Goal: Task Accomplishment & Management: Complete application form

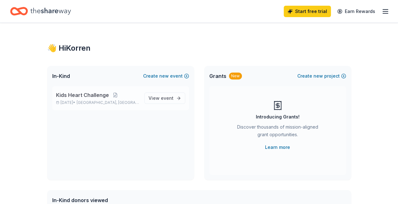
click at [104, 92] on span "Kids Heart Challenge" at bounding box center [82, 95] width 53 height 8
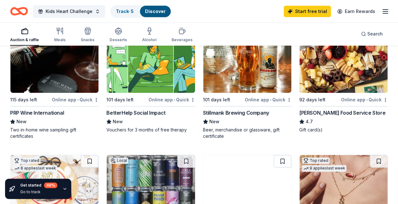
scroll to position [85, 0]
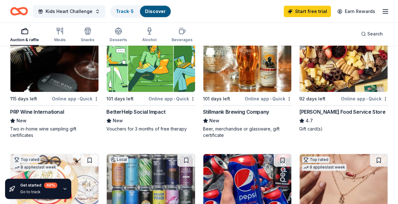
click at [226, 110] on div "Stillmank Brewing Company" at bounding box center [236, 112] width 66 height 8
click at [344, 73] on img at bounding box center [343, 62] width 88 height 60
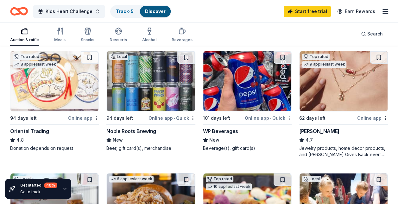
scroll to position [189, 0]
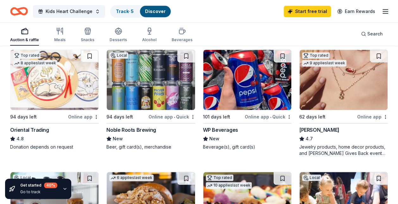
click at [30, 92] on img at bounding box center [54, 80] width 88 height 60
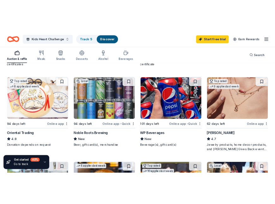
scroll to position [171, 0]
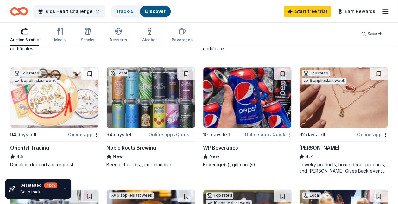
click at [141, 95] on img at bounding box center [151, 97] width 88 height 60
click at [236, 97] on img at bounding box center [247, 97] width 88 height 60
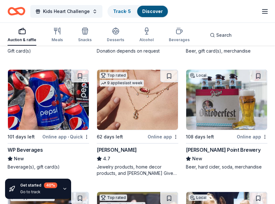
scroll to position [289, 0]
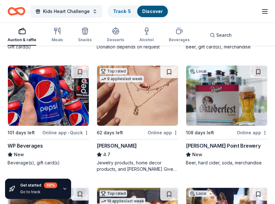
click at [122, 103] on img at bounding box center [137, 95] width 81 height 60
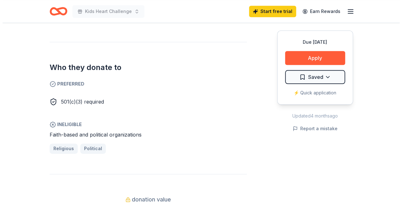
scroll to position [350, 0]
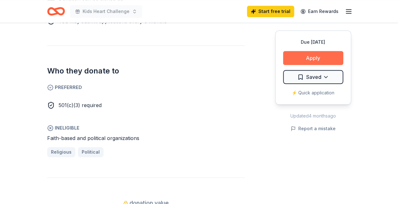
click at [301, 56] on button "Apply" at bounding box center [313, 58] width 60 height 14
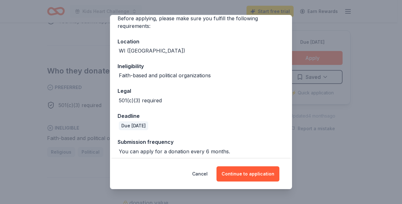
scroll to position [58, 0]
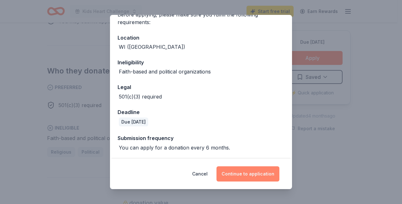
click at [259, 172] on button "Continue to application" at bounding box center [248, 173] width 63 height 15
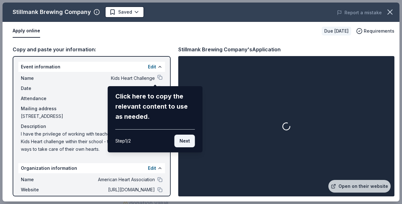
click at [186, 143] on button "Next" at bounding box center [185, 140] width 21 height 13
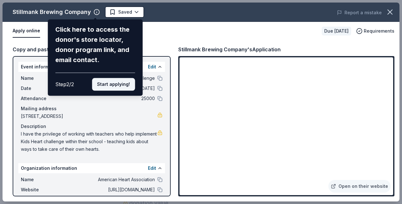
click at [116, 84] on button "Start applying!" at bounding box center [113, 84] width 43 height 13
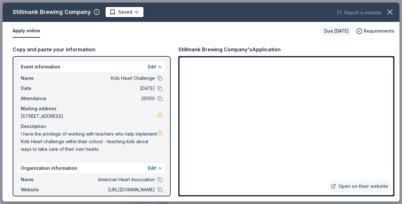
drag, startPoint x: 169, startPoint y: 95, endPoint x: 181, endPoint y: 135, distance: 41.9
click at [181, 135] on div "Stillmank Brewing Company Saved Report a mistake Apply online Due in 101 days R…" at bounding box center [201, 102] width 397 height 199
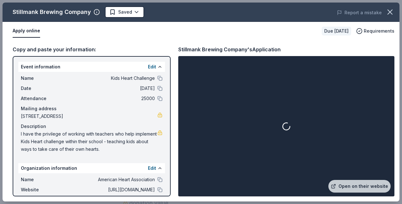
drag, startPoint x: 168, startPoint y: 140, endPoint x: 176, endPoint y: 173, distance: 34.8
click at [176, 173] on div "Stillmank Brewing Company Saved Report a mistake Apply online Due in 101 days R…" at bounding box center [201, 102] width 397 height 199
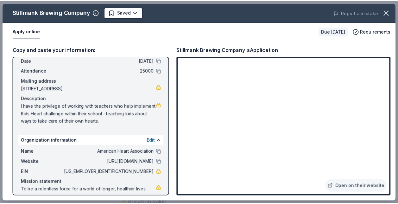
scroll to position [33, 0]
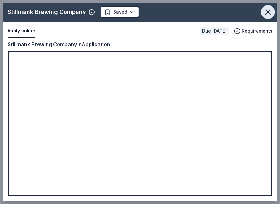
click at [269, 11] on icon "button" at bounding box center [268, 12] width 4 height 4
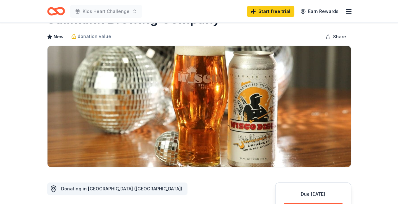
scroll to position [0, 0]
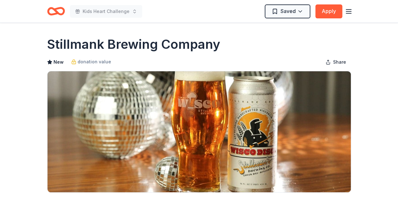
click at [350, 12] on icon "button" at bounding box center [349, 12] width 8 height 8
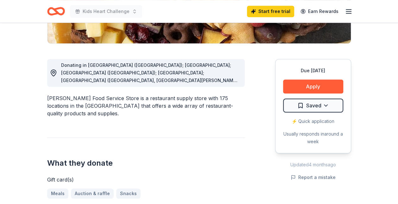
scroll to position [151, 0]
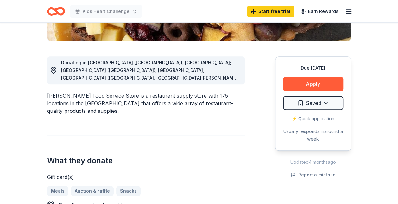
click at [210, 74] on div "Donating in AL (Huntsville); FL; GA (Lithia Springs); IL; IN (Elkhart, Fort Way…" at bounding box center [150, 70] width 178 height 23
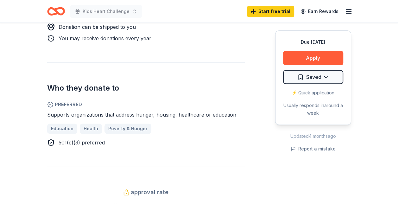
scroll to position [314, 0]
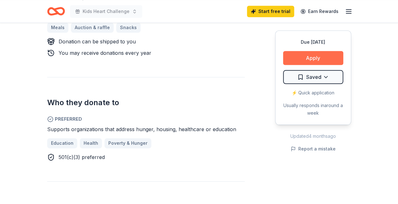
click at [316, 56] on button "Apply" at bounding box center [313, 58] width 60 height 14
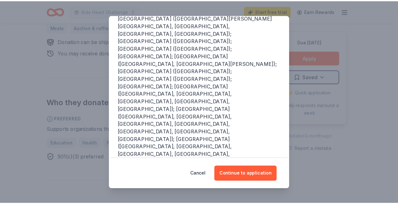
scroll to position [150, 0]
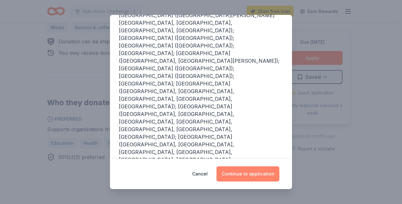
click at [243, 174] on button "Continue to application" at bounding box center [248, 173] width 63 height 15
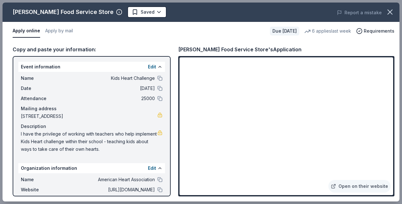
drag, startPoint x: 394, startPoint y: 84, endPoint x: 399, endPoint y: 89, distance: 7.2
click at [397, 89] on div "Copy and paste your information: Event information Edit Name Kids Heart Challen…" at bounding box center [201, 120] width 397 height 161
drag, startPoint x: 394, startPoint y: 120, endPoint x: 401, endPoint y: 125, distance: 9.0
click at [397, 125] on div "Gordon Food Service Store Saved Report a mistake Apply online Apply by mail Due…" at bounding box center [201, 102] width 402 height 204
click at [394, 117] on div "Open on their website" at bounding box center [286, 126] width 216 height 140
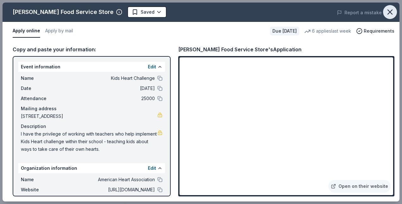
click at [389, 10] on icon "button" at bounding box center [390, 12] width 4 height 4
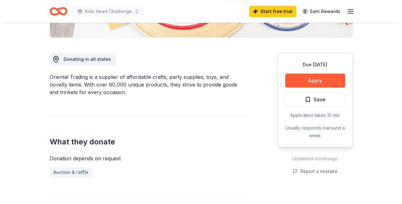
scroll to position [162, 0]
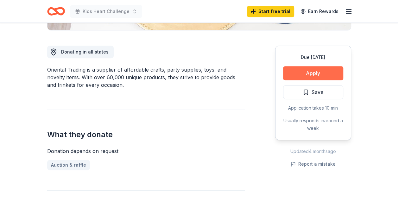
click at [305, 72] on button "Apply" at bounding box center [313, 73] width 60 height 14
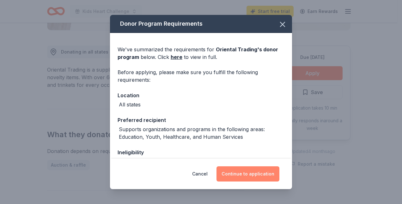
click at [263, 175] on button "Continue to application" at bounding box center [248, 173] width 63 height 15
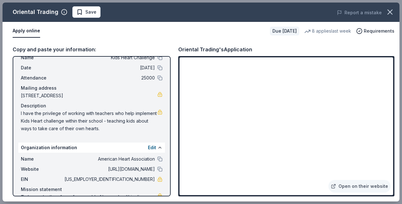
scroll to position [33, 0]
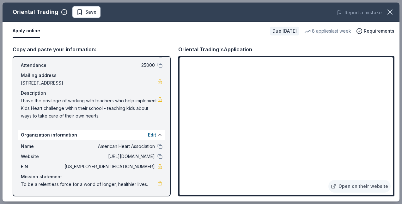
click at [377, 45] on div "Copy and paste your information: Event information Edit Name Kids Heart Challen…" at bounding box center [201, 120] width 397 height 161
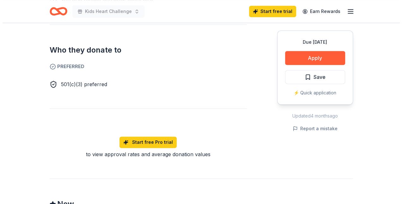
scroll to position [390, 0]
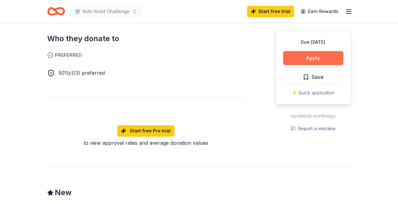
click at [316, 59] on button "Apply" at bounding box center [313, 58] width 60 height 14
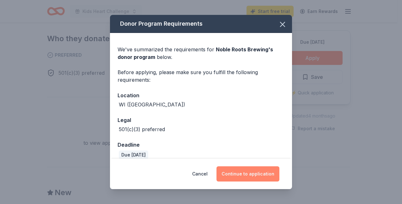
click at [254, 173] on button "Continue to application" at bounding box center [248, 173] width 63 height 15
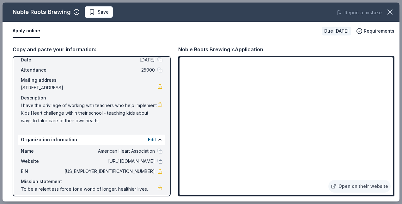
scroll to position [33, 0]
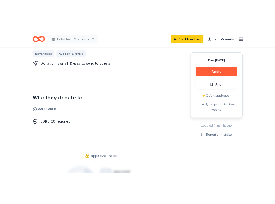
scroll to position [304, 0]
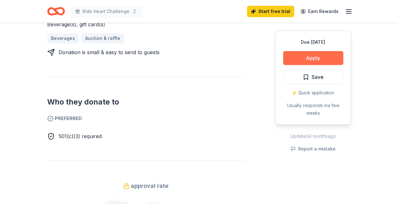
click at [312, 55] on button "Apply" at bounding box center [313, 58] width 60 height 14
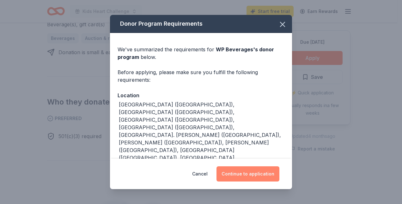
click at [256, 170] on button "Continue to application" at bounding box center [248, 173] width 63 height 15
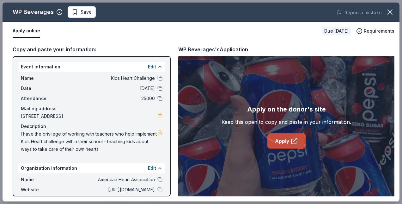
click at [285, 133] on link "Apply" at bounding box center [287, 140] width 38 height 15
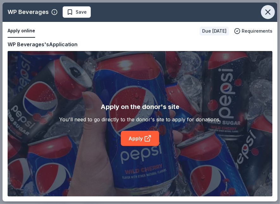
click at [267, 12] on icon "button" at bounding box center [268, 12] width 4 height 4
